Goal: Task Accomplishment & Management: Complete application form

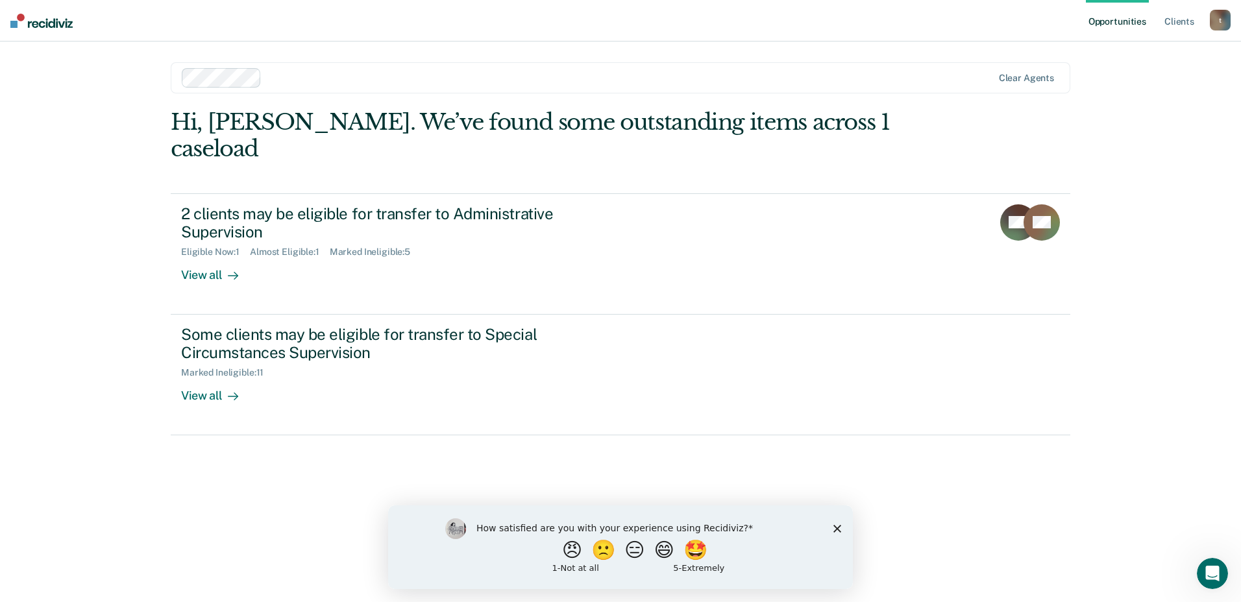
drag, startPoint x: 763, startPoint y: 344, endPoint x: 77, endPoint y: 285, distance: 688.9
click at [77, 285] on div "Opportunities Client s [EMAIL_ADDRESS][DOMAIN_NAME] t Profile How it works Log …" at bounding box center [620, 301] width 1241 height 602
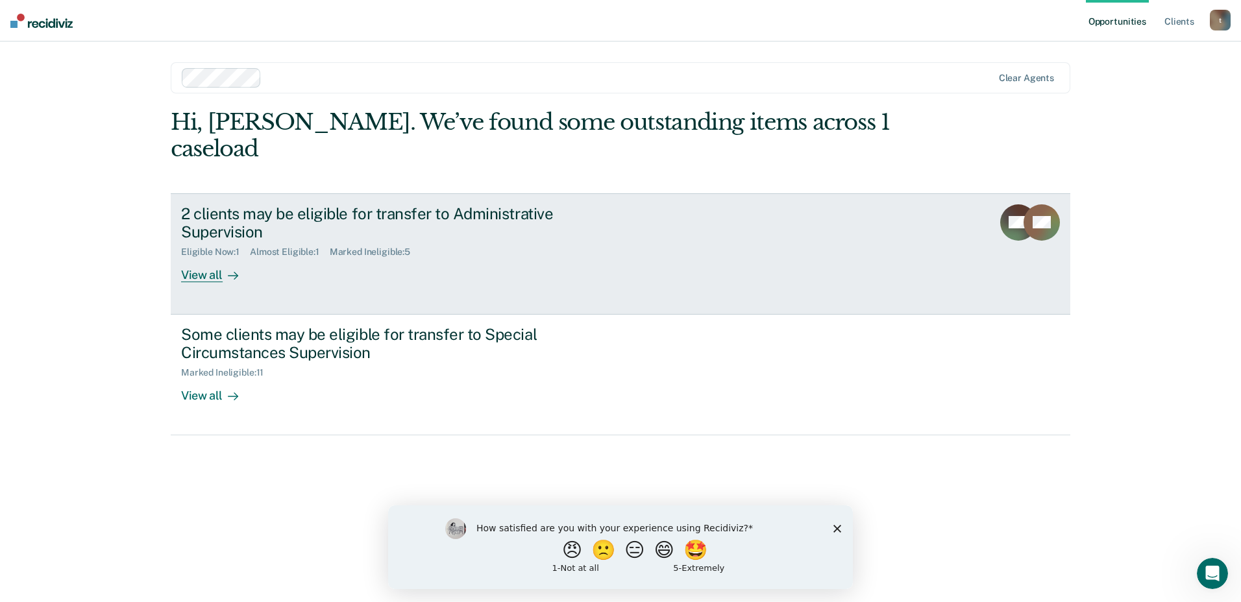
click at [372, 204] on div "2 clients may be eligible for transfer to Administrative Supervision" at bounding box center [408, 223] width 455 height 38
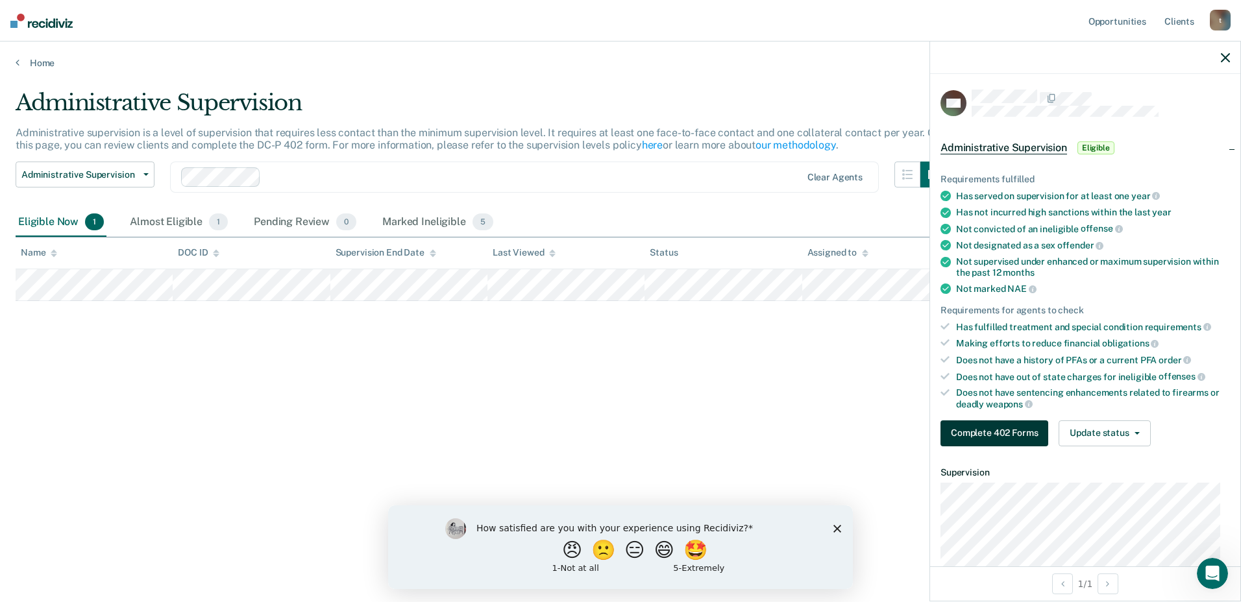
click at [980, 430] on button "Complete 402 Forms" at bounding box center [994, 433] width 108 height 26
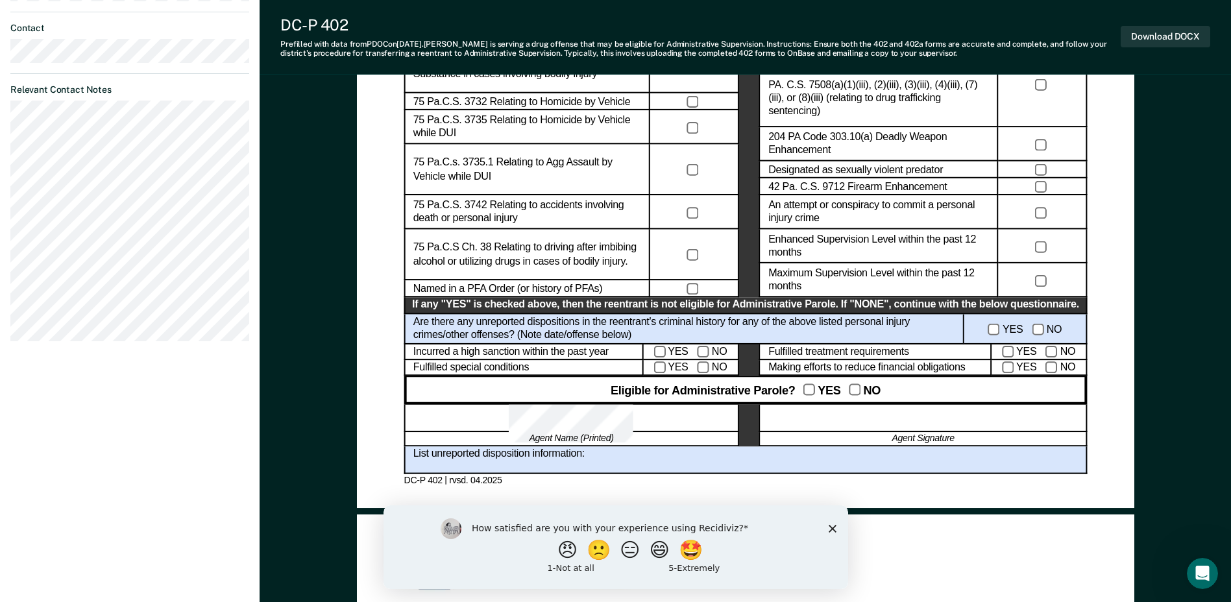
scroll to position [649, 0]
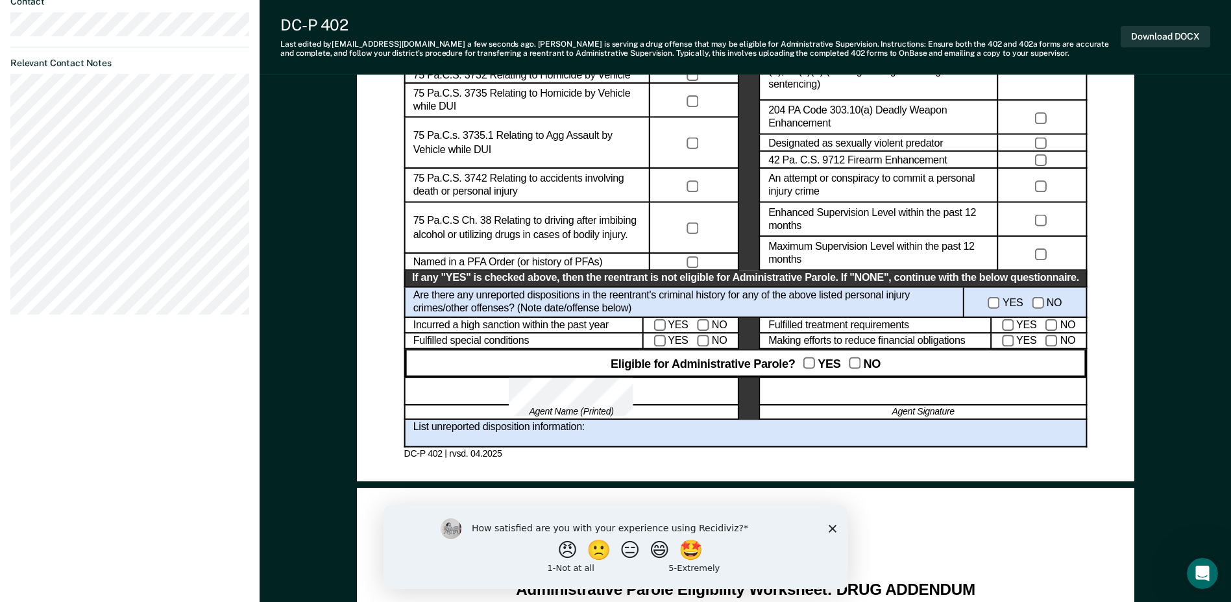
click at [943, 400] on div at bounding box center [923, 392] width 328 height 28
click at [857, 396] on div at bounding box center [923, 392] width 328 height 28
click at [860, 396] on div at bounding box center [923, 392] width 328 height 28
click at [904, 397] on div at bounding box center [923, 392] width 328 height 28
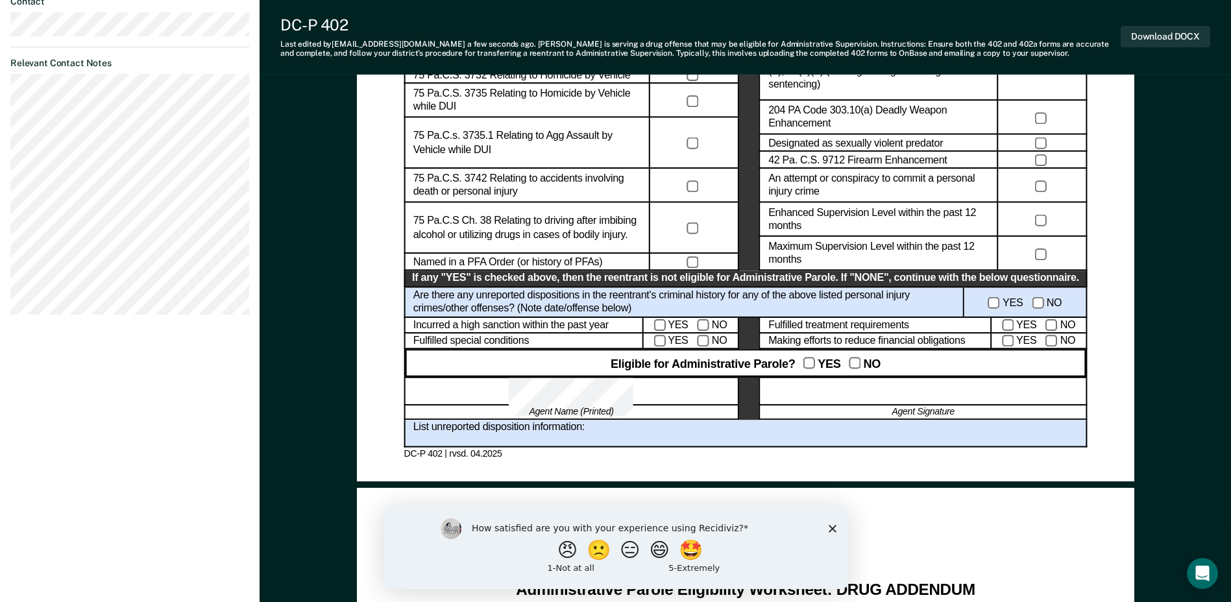
click at [904, 397] on div at bounding box center [923, 392] width 328 height 28
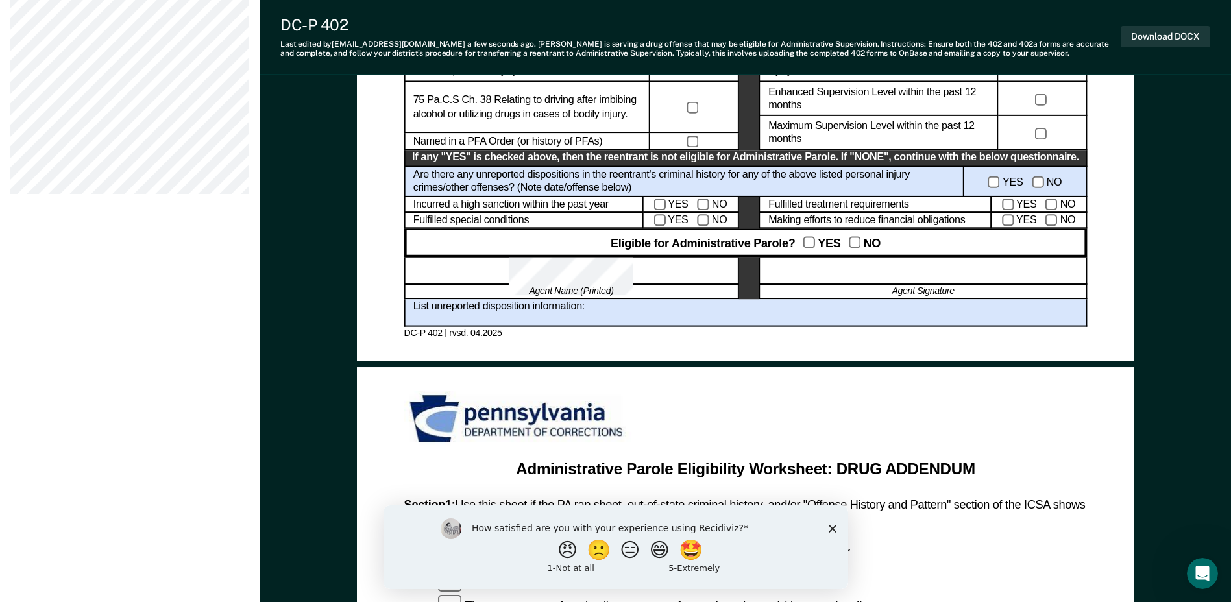
scroll to position [779, 0]
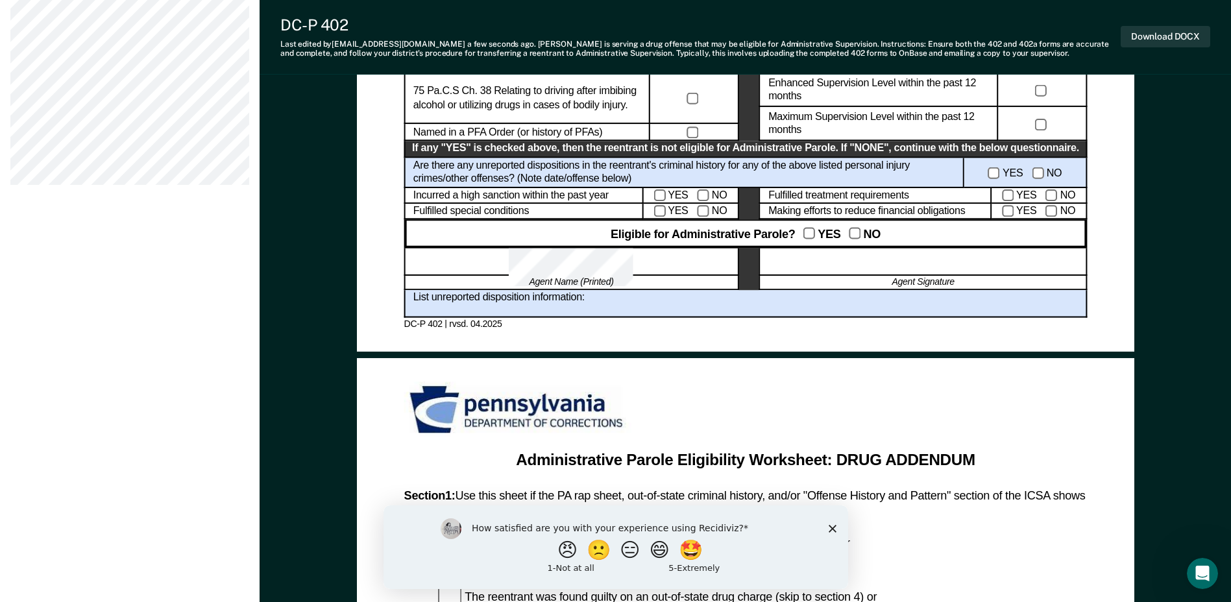
click at [859, 261] on div at bounding box center [923, 262] width 328 height 28
click at [858, 261] on div at bounding box center [923, 262] width 328 height 28
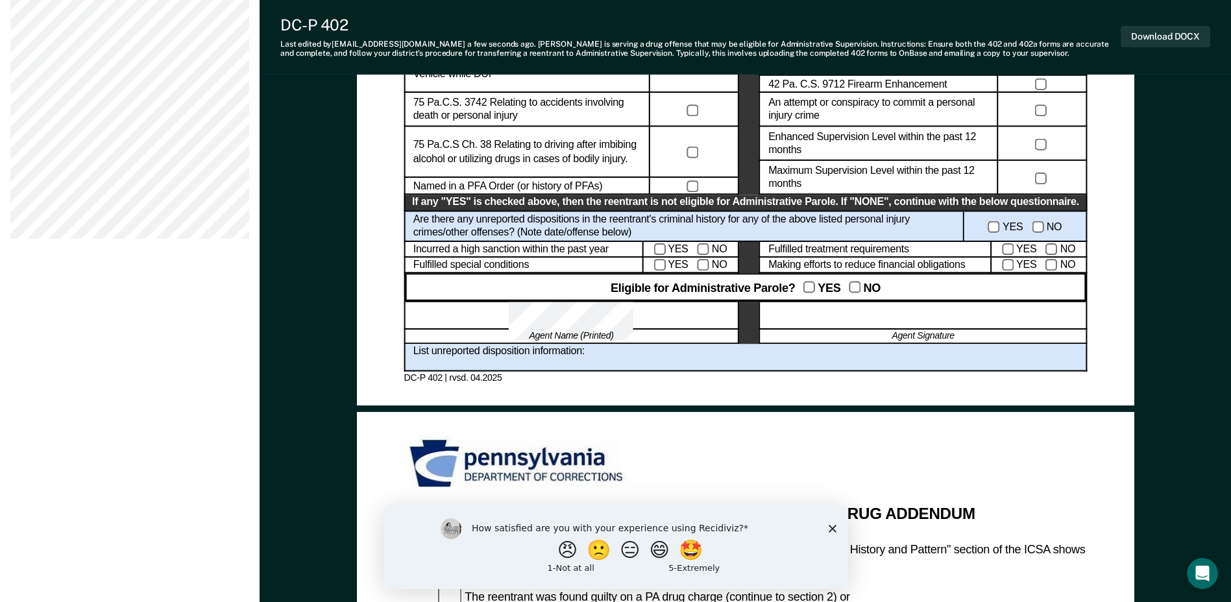
scroll to position [649, 0]
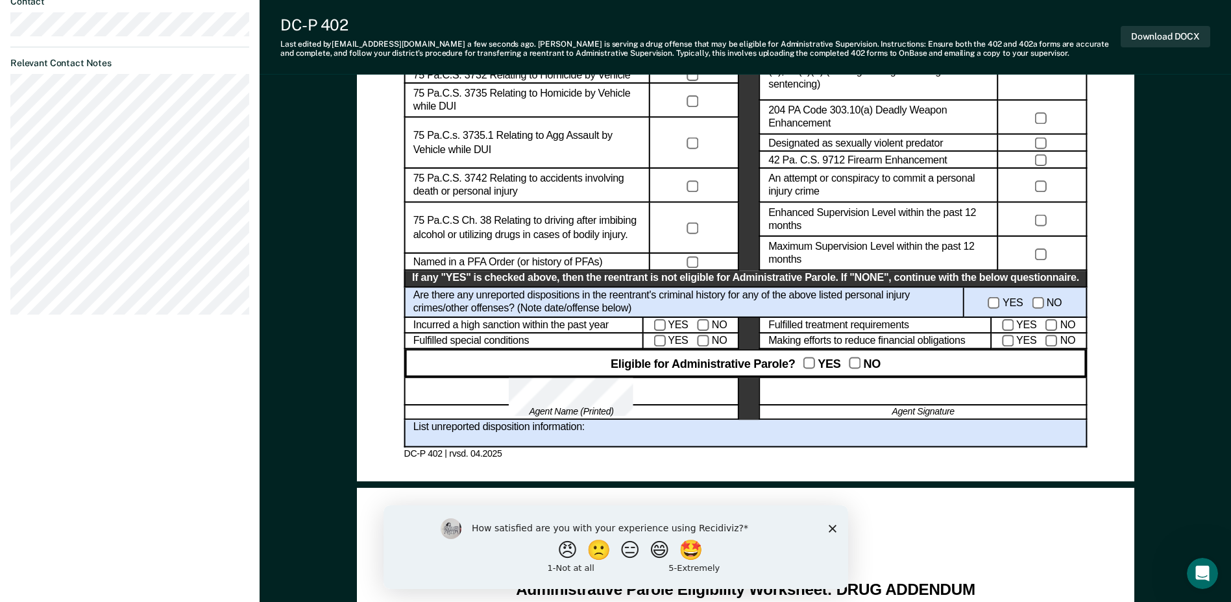
click at [603, 391] on div at bounding box center [571, 392] width 335 height 28
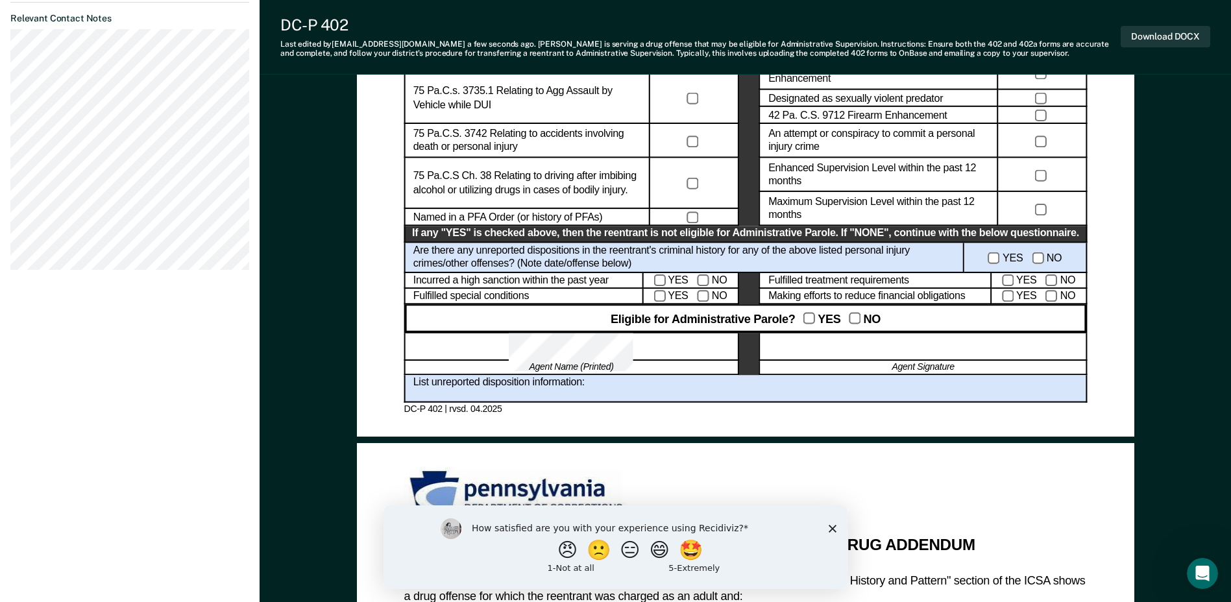
scroll to position [694, 0]
click at [910, 335] on div at bounding box center [923, 346] width 328 height 28
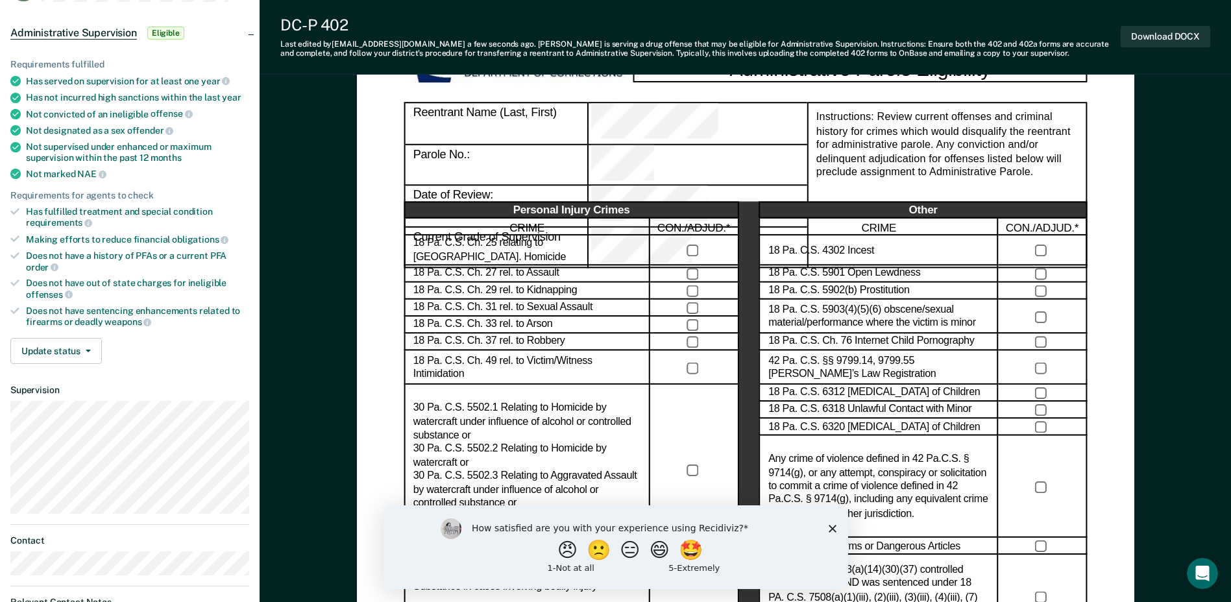
scroll to position [130, 0]
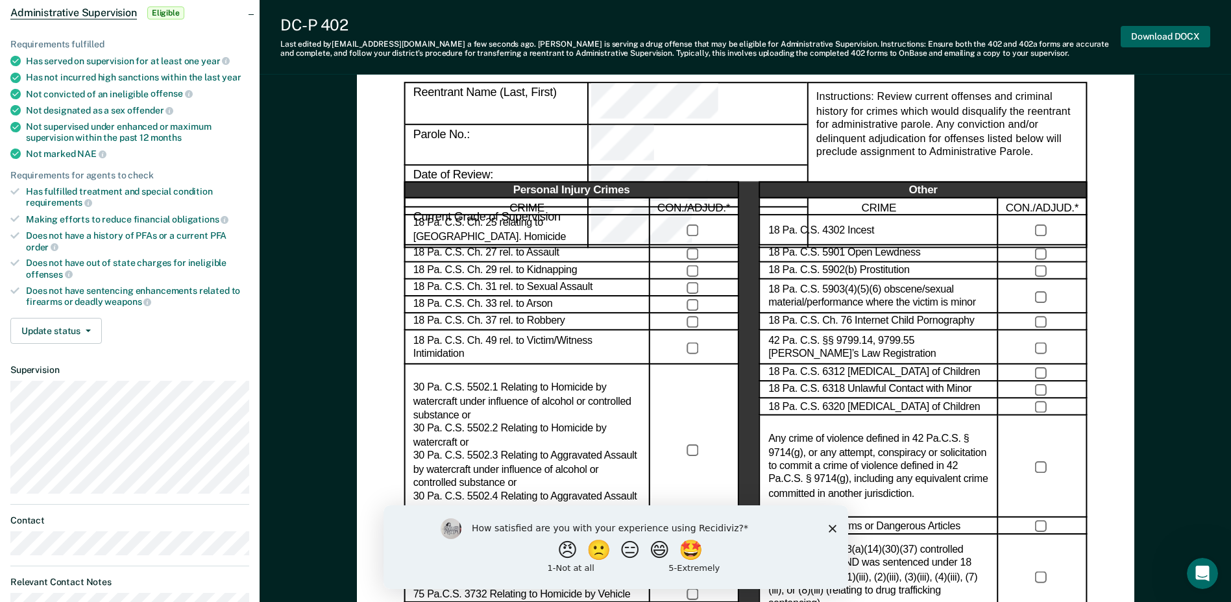
click at [1160, 40] on button "Download DOCX" at bounding box center [1165, 36] width 90 height 21
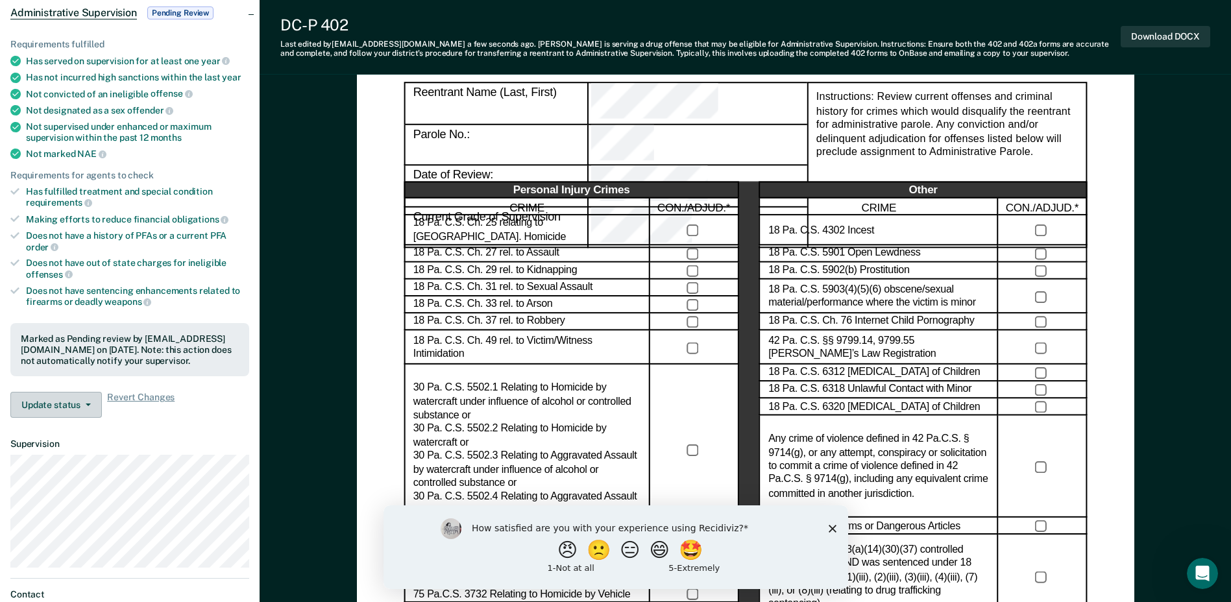
click at [84, 409] on button "Update status" at bounding box center [55, 405] width 91 height 26
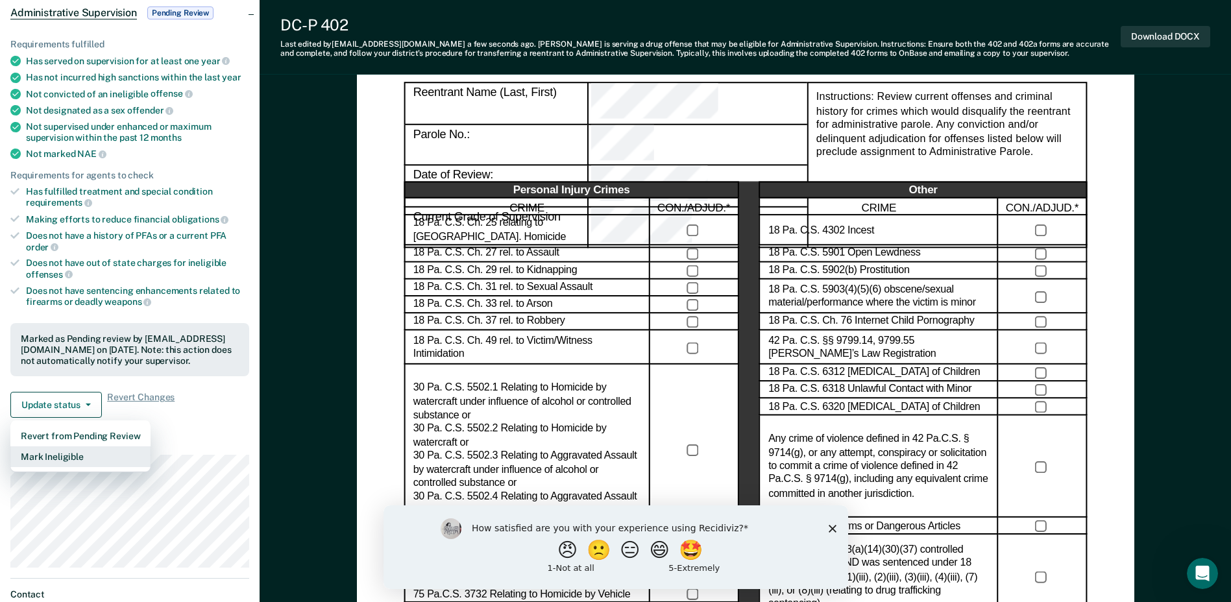
click at [70, 452] on button "Mark Ineligible" at bounding box center [80, 456] width 140 height 21
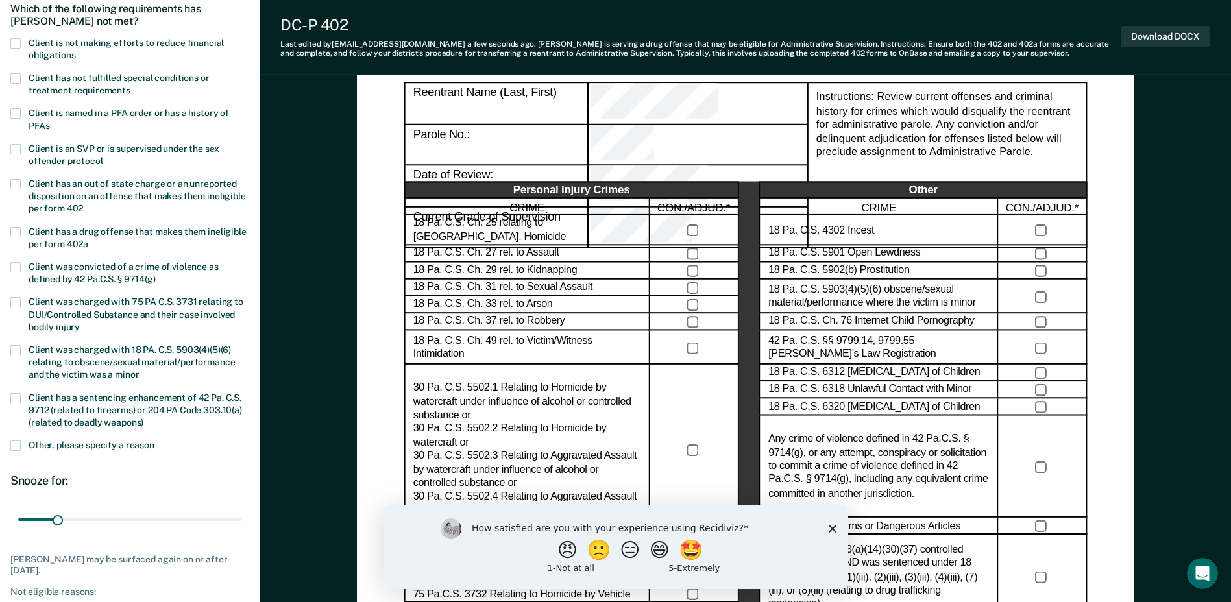
click at [18, 38] on span at bounding box center [15, 43] width 10 height 10
click at [75, 51] on input "Client is not making efforts to reduce financial obligations" at bounding box center [75, 51] width 0 height 0
drag, startPoint x: 60, startPoint y: 516, endPoint x: 273, endPoint y: 522, distance: 212.9
type input "180"
click at [241, 522] on input "range" at bounding box center [129, 520] width 223 height 23
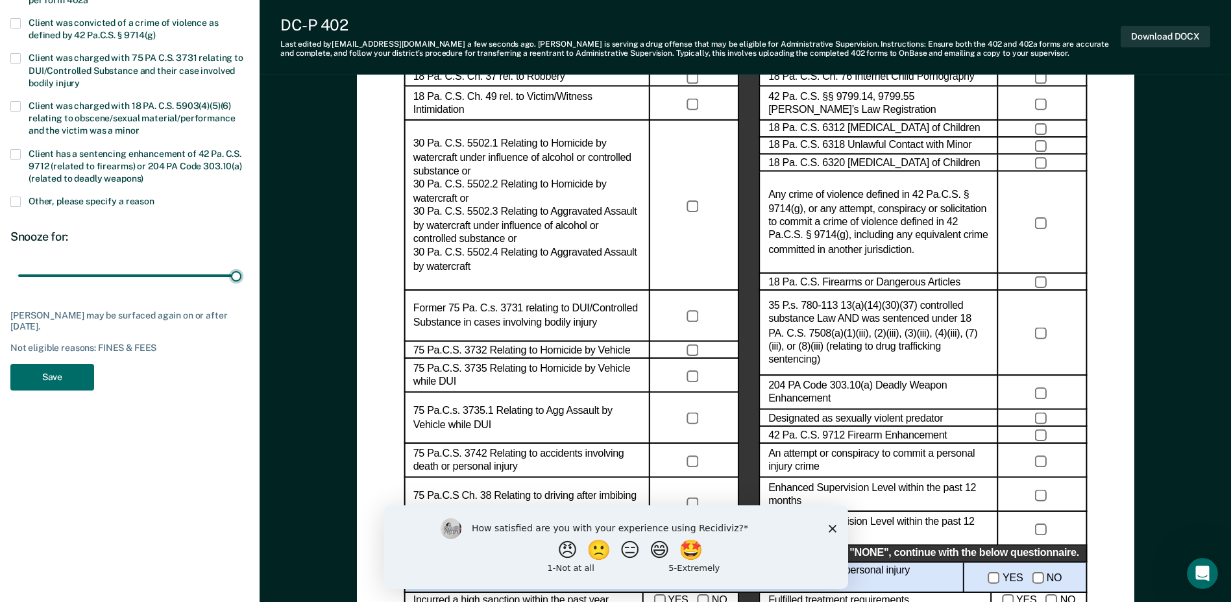
scroll to position [454, 0]
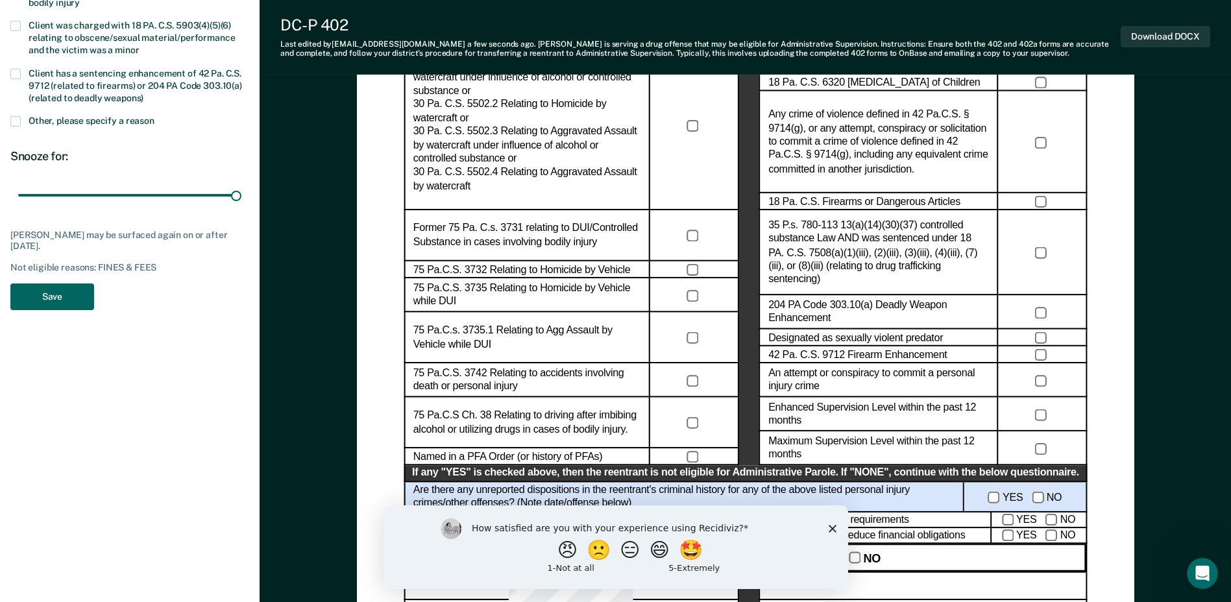
click at [57, 295] on button "Save" at bounding box center [52, 297] width 84 height 27
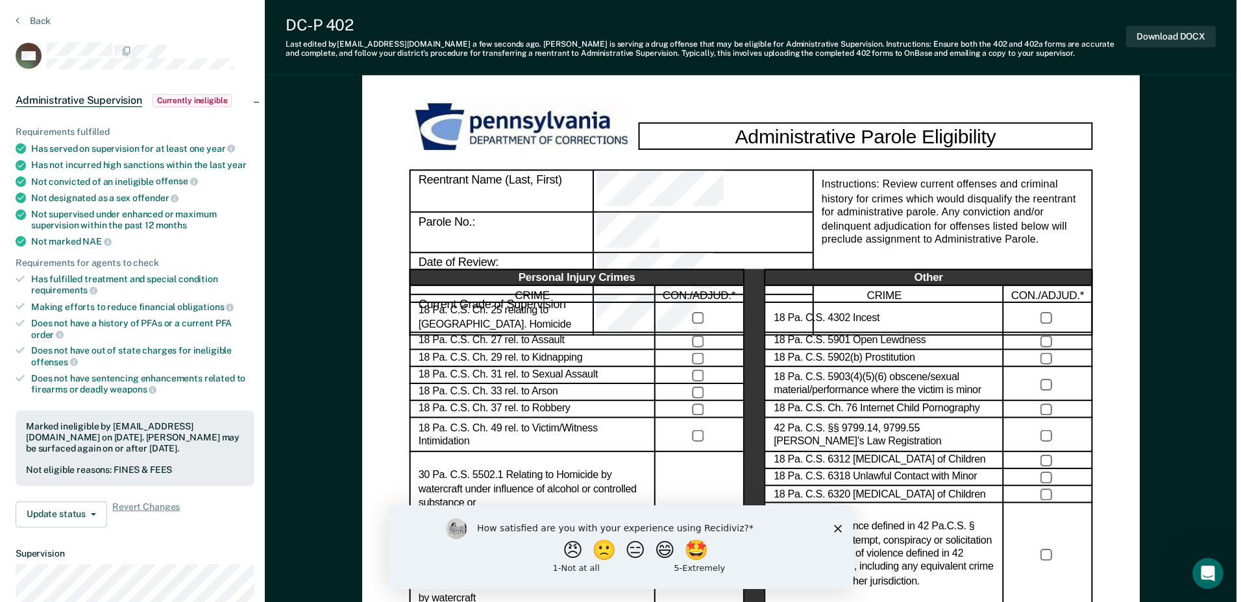
scroll to position [0, 0]
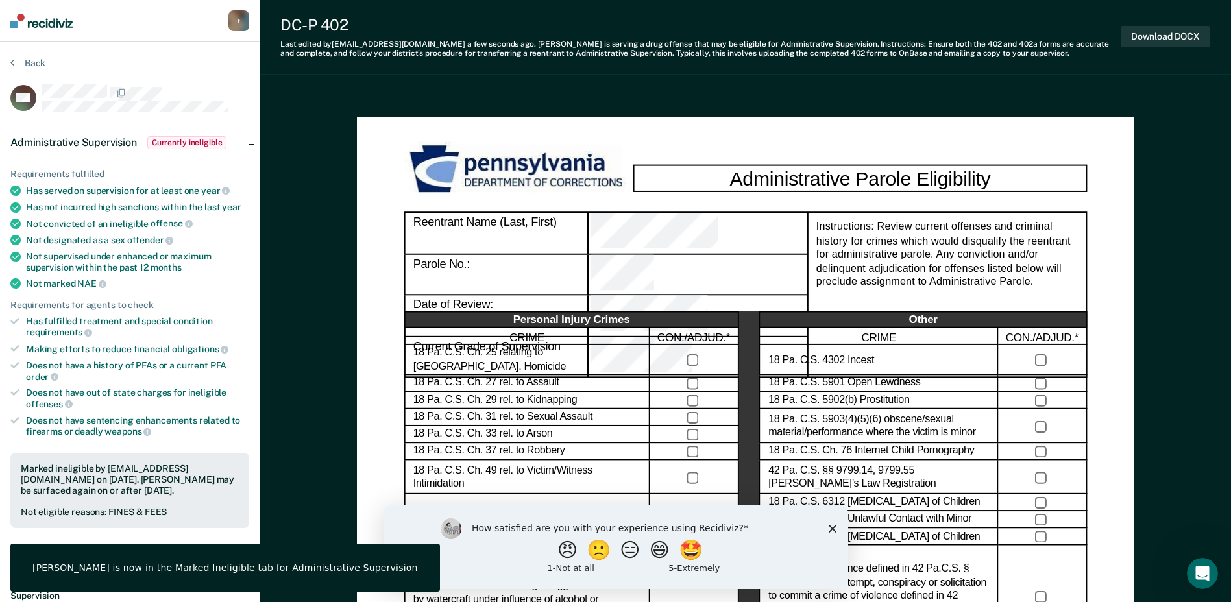
click at [47, 20] on img at bounding box center [41, 21] width 62 height 14
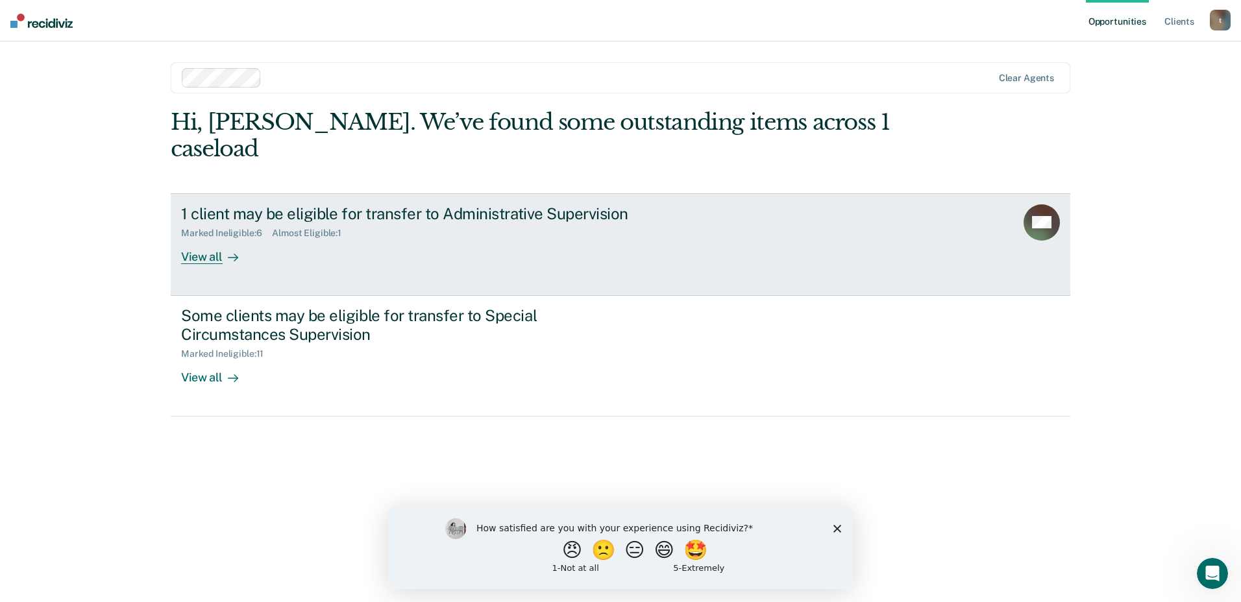
click at [216, 239] on div "View all" at bounding box center [217, 251] width 73 height 25
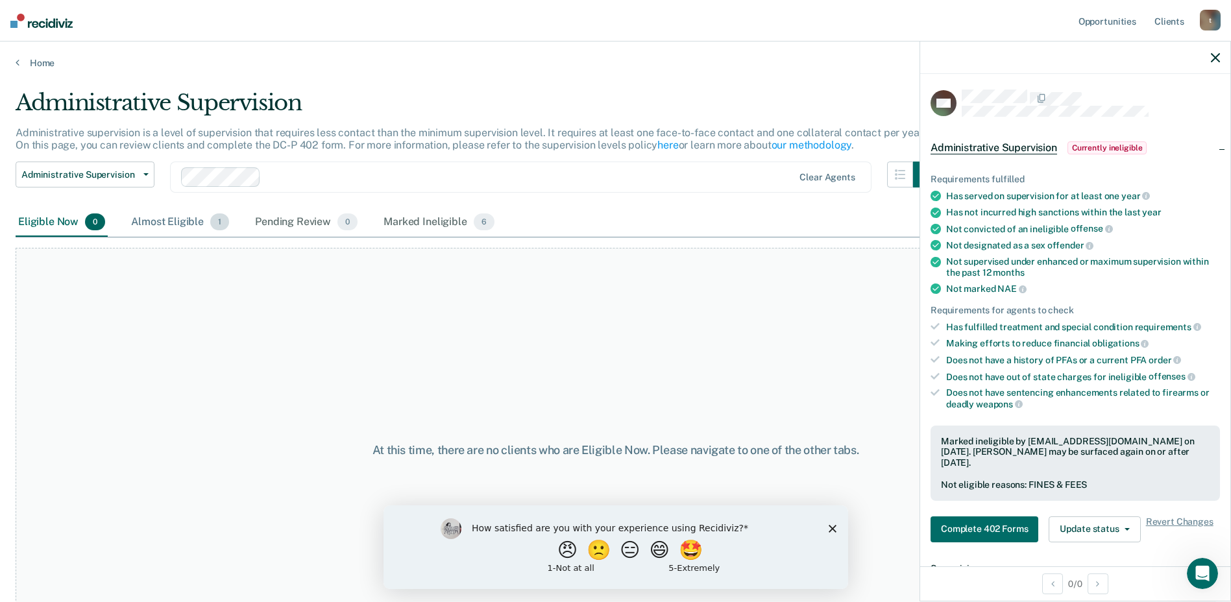
click at [186, 223] on div "Almost Eligible 1" at bounding box center [179, 222] width 103 height 29
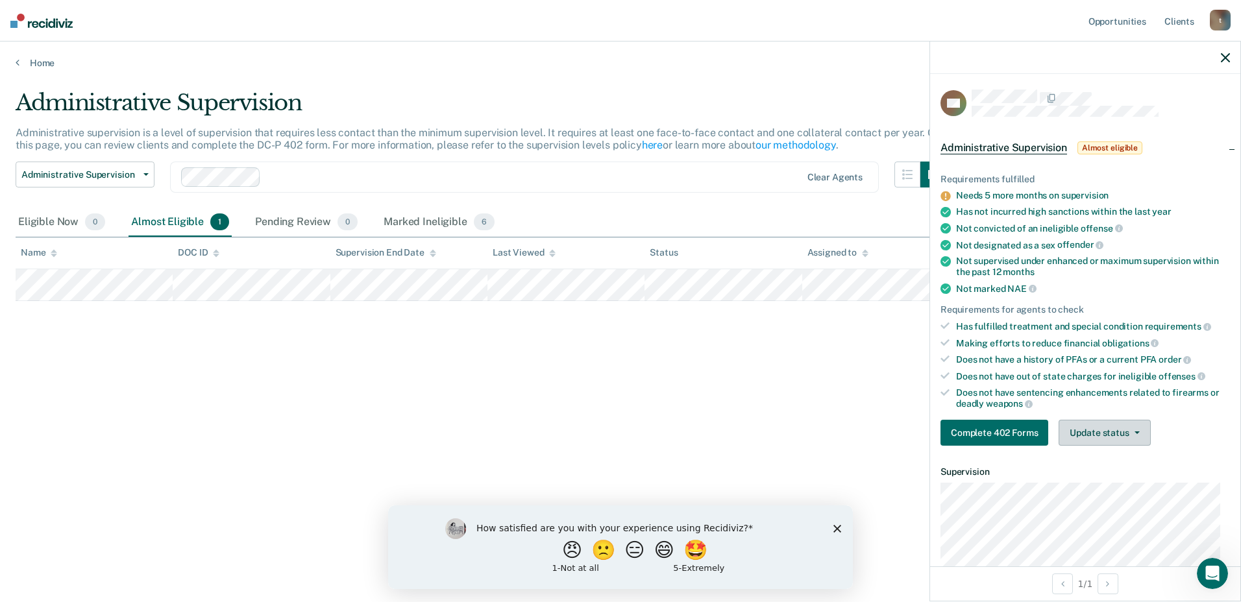
click at [1137, 429] on button "Update status" at bounding box center [1103, 433] width 91 height 26
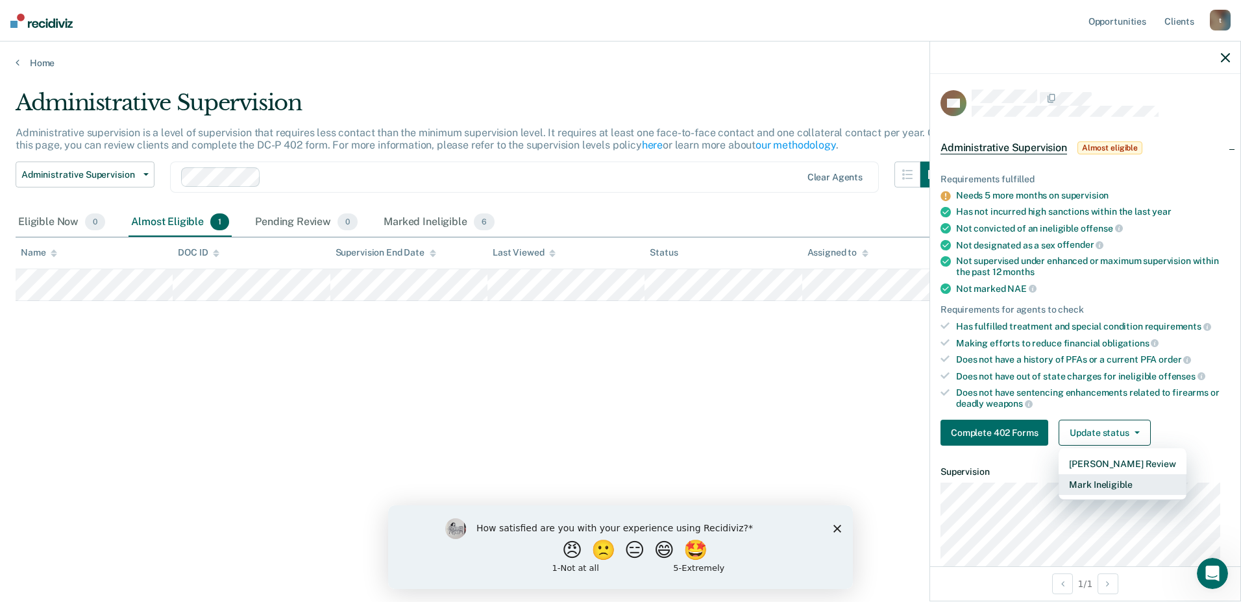
click at [1109, 483] on button "Mark Ineligible" at bounding box center [1121, 484] width 127 height 21
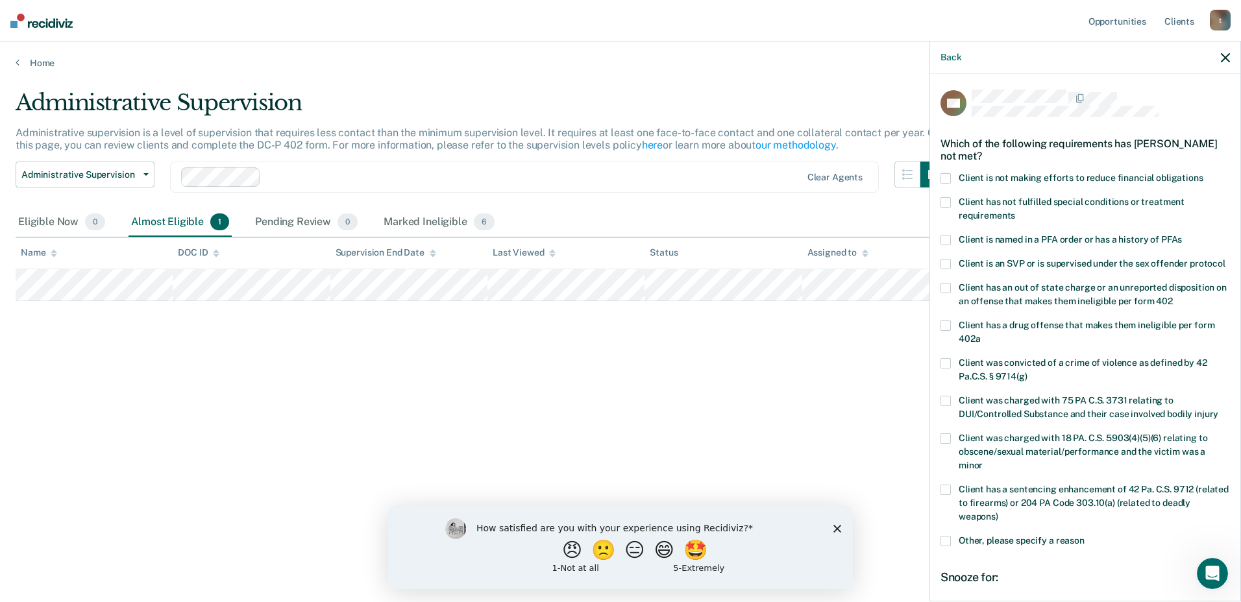
click at [947, 179] on span at bounding box center [945, 178] width 10 height 10
click at [1203, 173] on input "Client is not making efforts to reduce financial obligations" at bounding box center [1203, 173] width 0 height 0
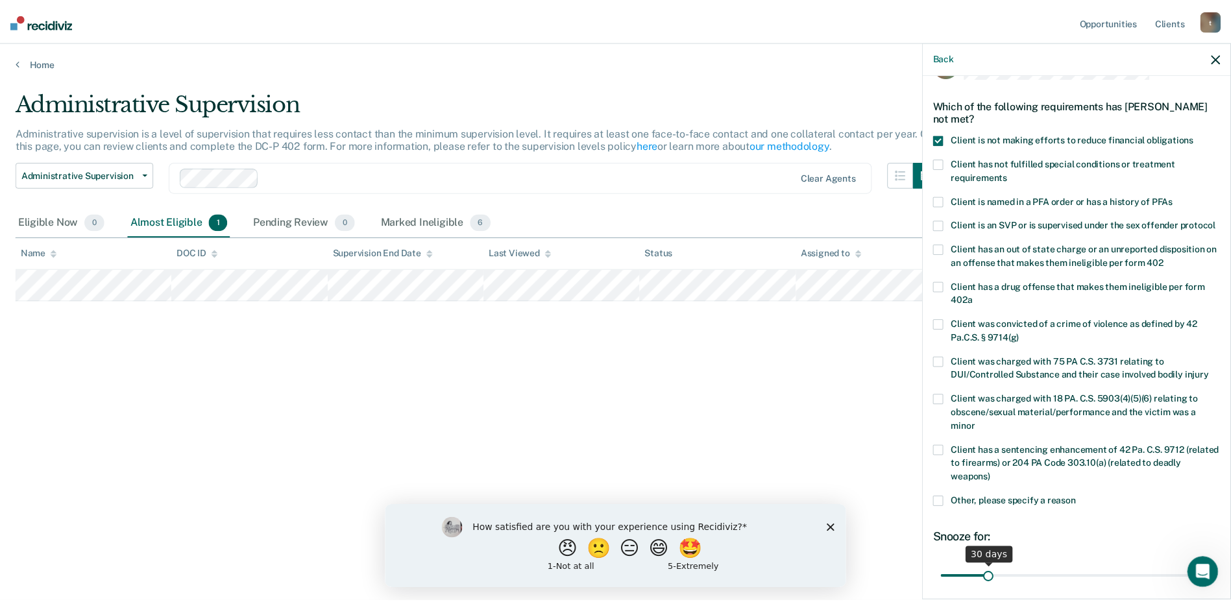
scroll to position [165, 0]
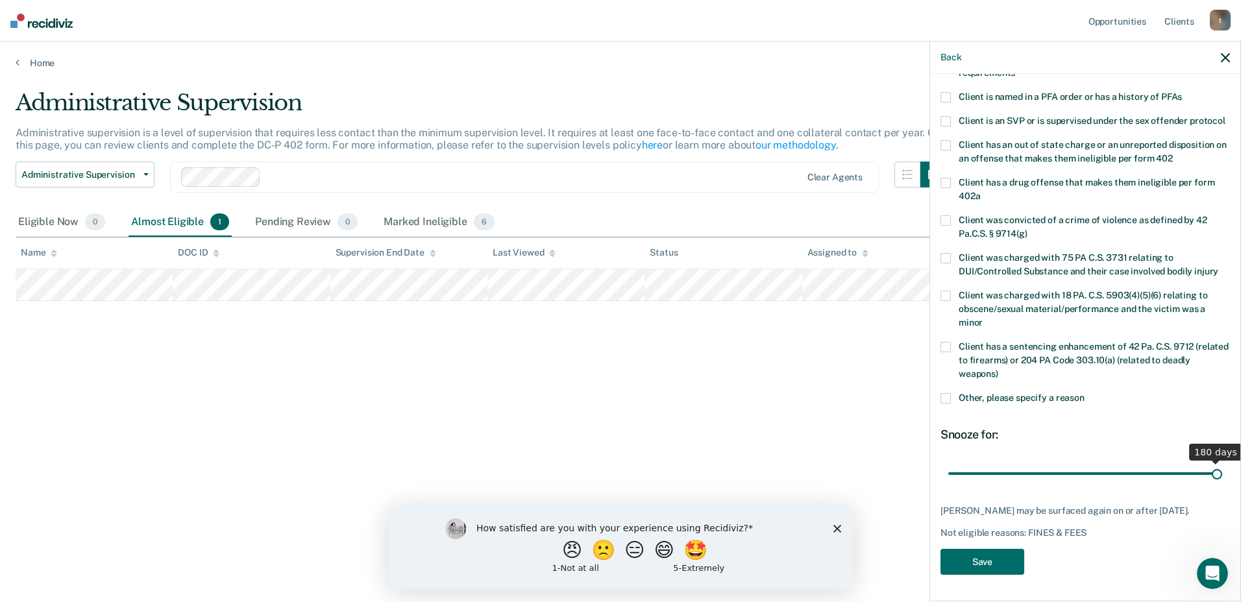
drag, startPoint x: 997, startPoint y: 461, endPoint x: 1242, endPoint y: 428, distance: 248.1
type input "180"
click at [1222, 462] on input "range" at bounding box center [1085, 473] width 274 height 23
click at [993, 563] on button "Save" at bounding box center [982, 562] width 84 height 27
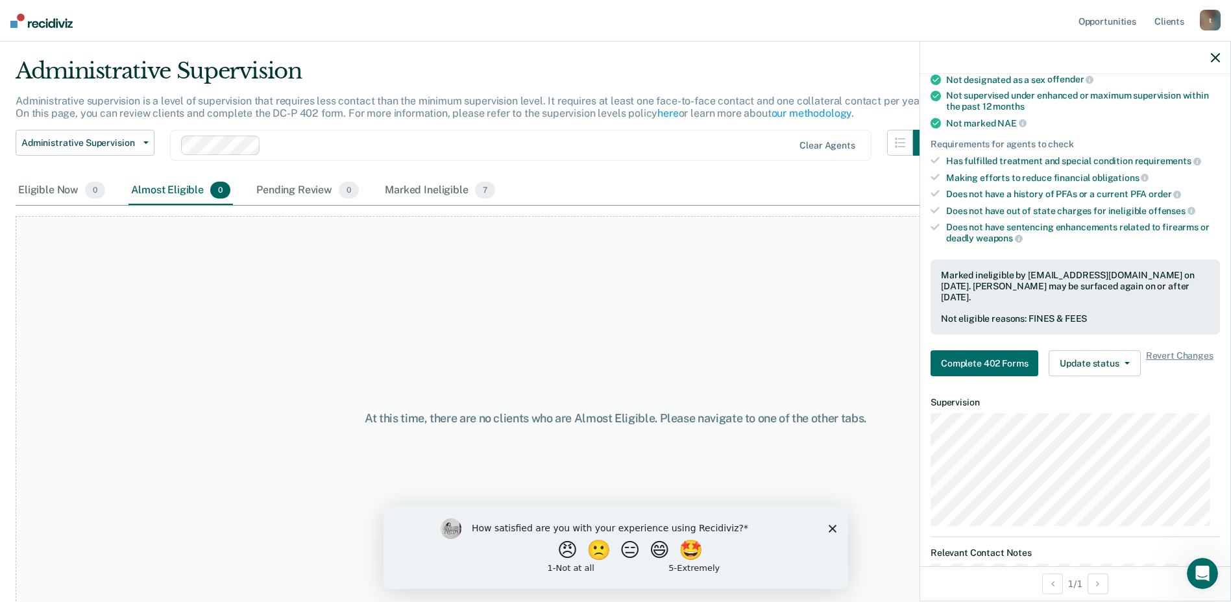
scroll to position [51, 0]
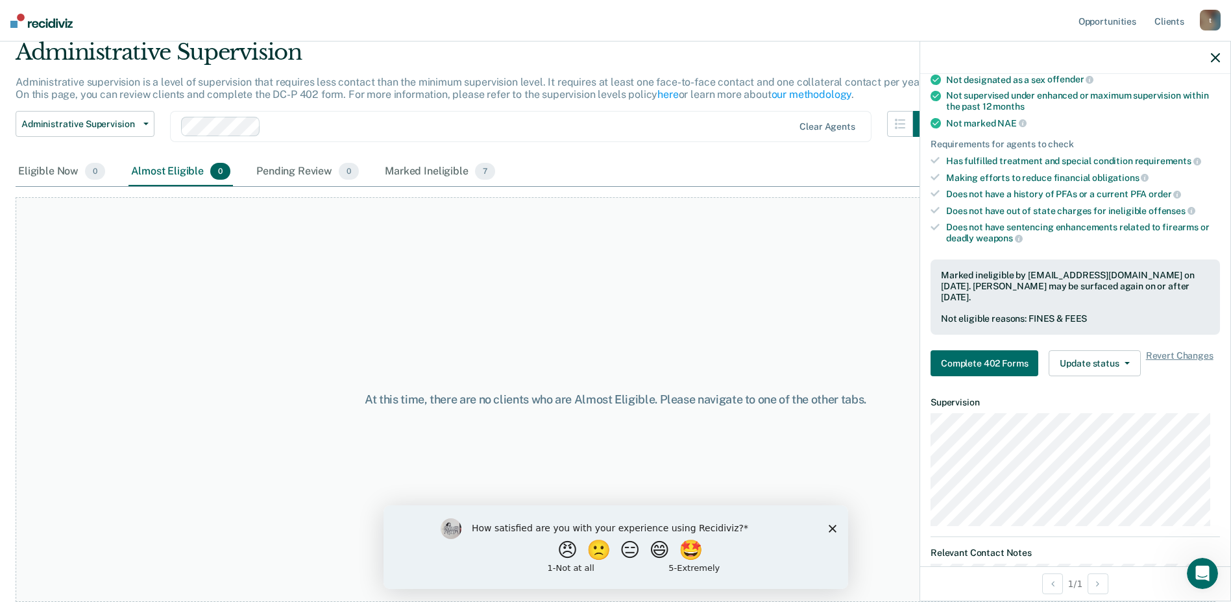
click at [126, 396] on div "At this time, there are no clients who are Almost Eligible. Please navigate to …" at bounding box center [616, 399] width 1200 height 405
click at [418, 164] on div "Marked Ineligible 7" at bounding box center [439, 172] width 115 height 29
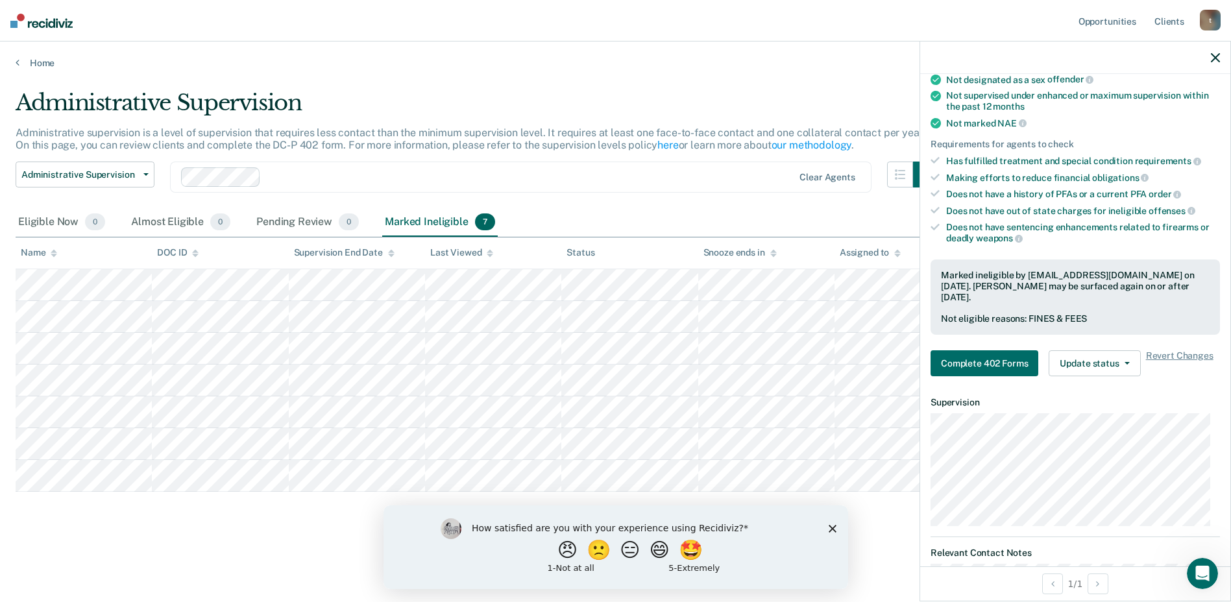
scroll to position [0, 0]
click at [282, 228] on div "Pending Review 0" at bounding box center [308, 222] width 108 height 29
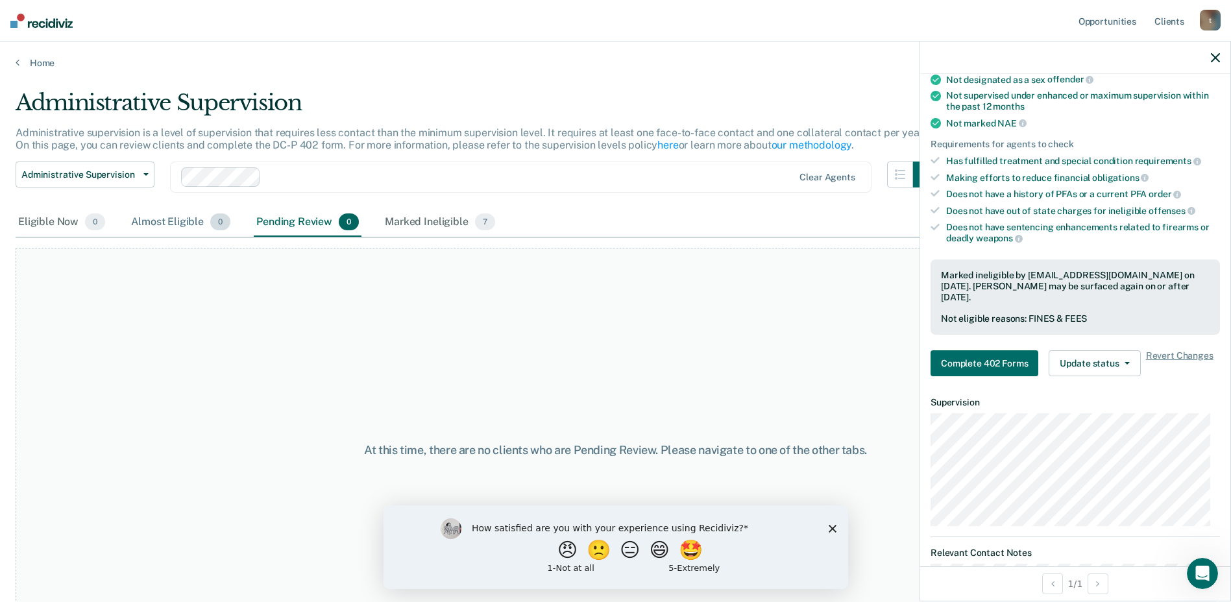
click at [167, 224] on div "Almost Eligible 0" at bounding box center [180, 222] width 104 height 29
click at [51, 223] on div "Eligible Now 0" at bounding box center [62, 222] width 92 height 29
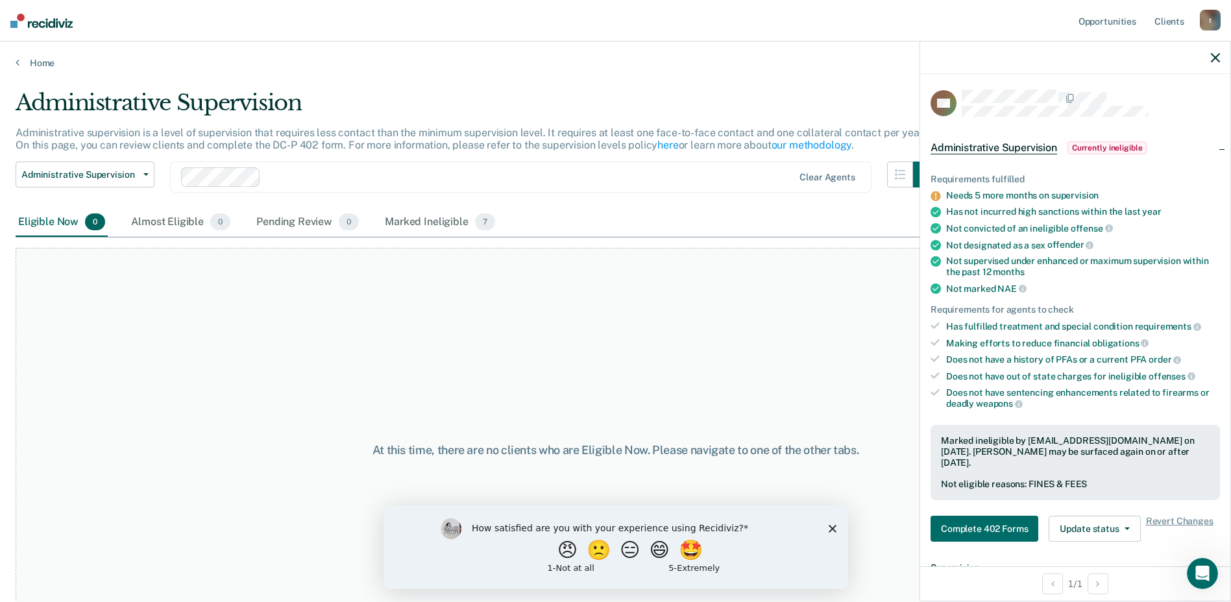
click at [1209, 20] on div "t" at bounding box center [1210, 20] width 21 height 21
click at [1128, 82] on link "Log Out" at bounding box center [1158, 85] width 104 height 11
